Goal: Check status: Check status

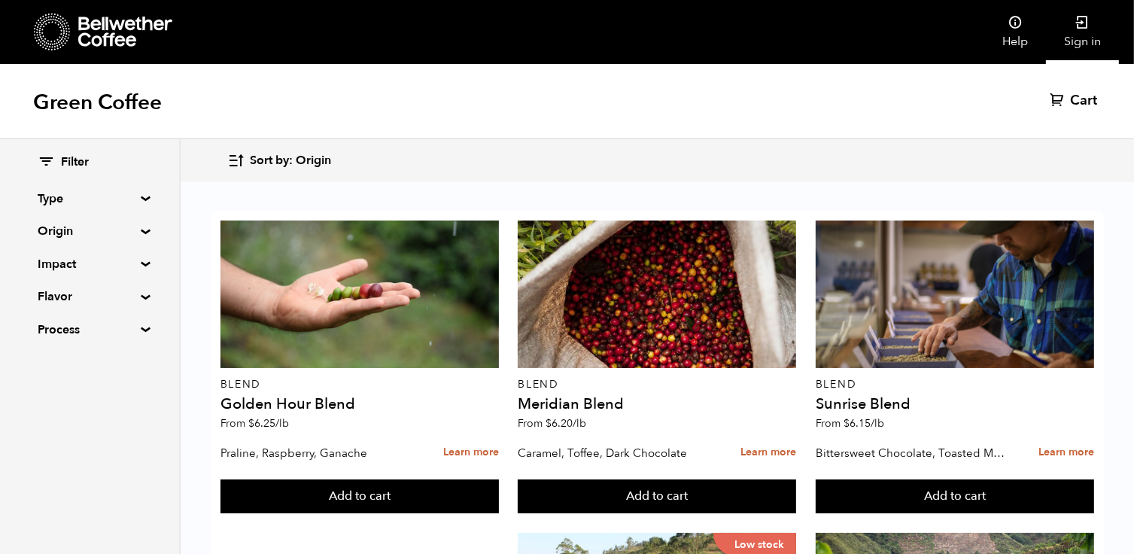
click at [1081, 33] on link "Sign in" at bounding box center [1082, 32] width 73 height 64
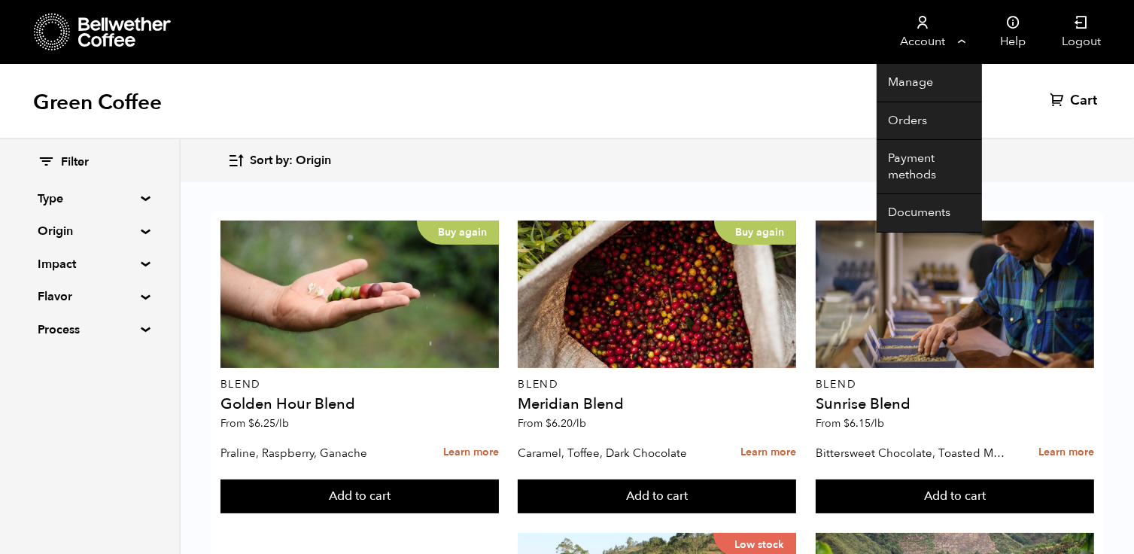
click at [964, 47] on link "Account" at bounding box center [923, 32] width 93 height 64
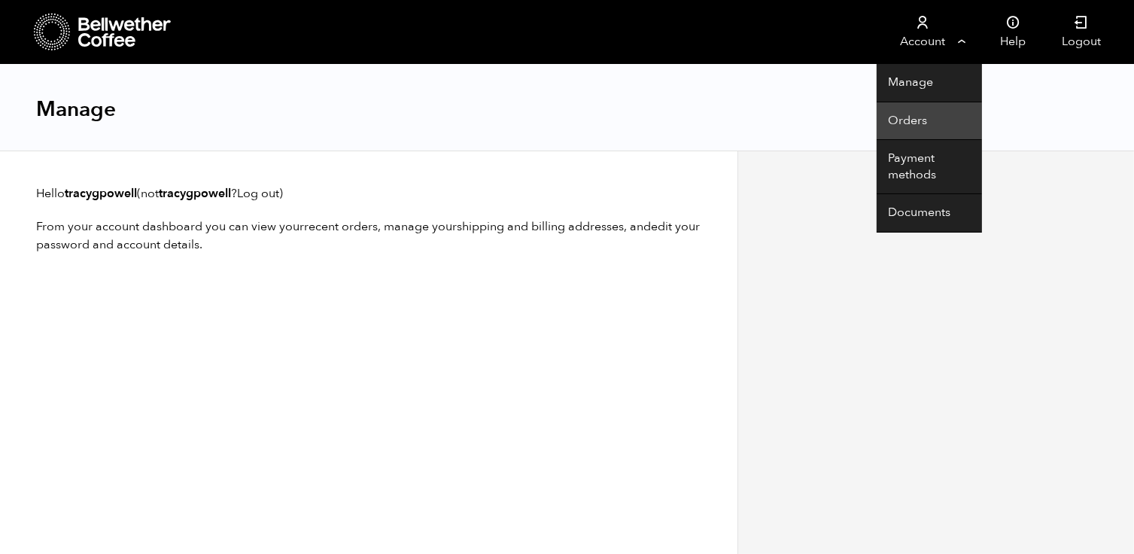
click at [915, 119] on link "Orders" at bounding box center [929, 121] width 105 height 38
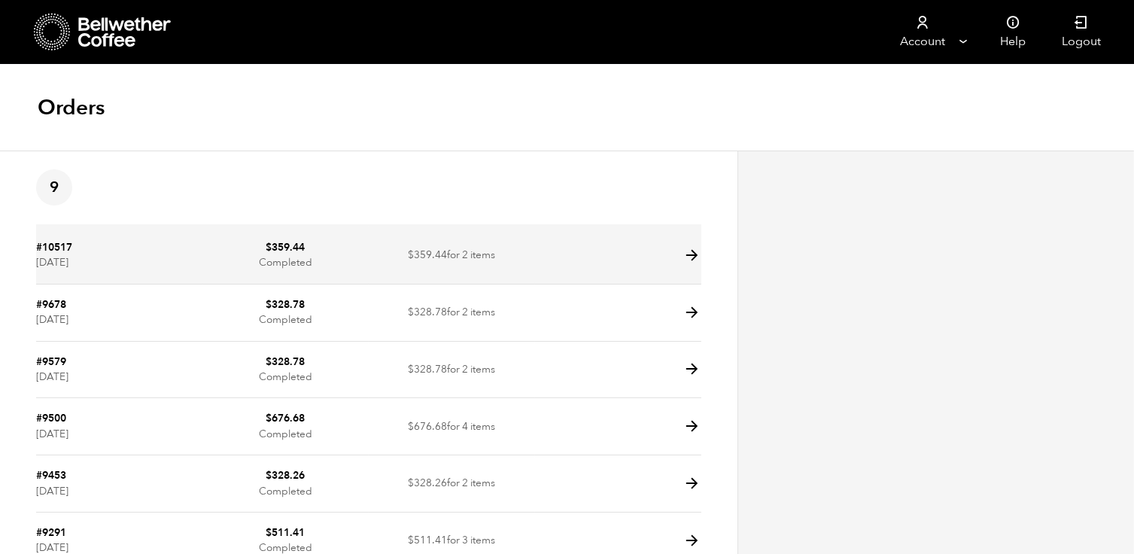
click at [688, 254] on icon at bounding box center [692, 255] width 17 height 17
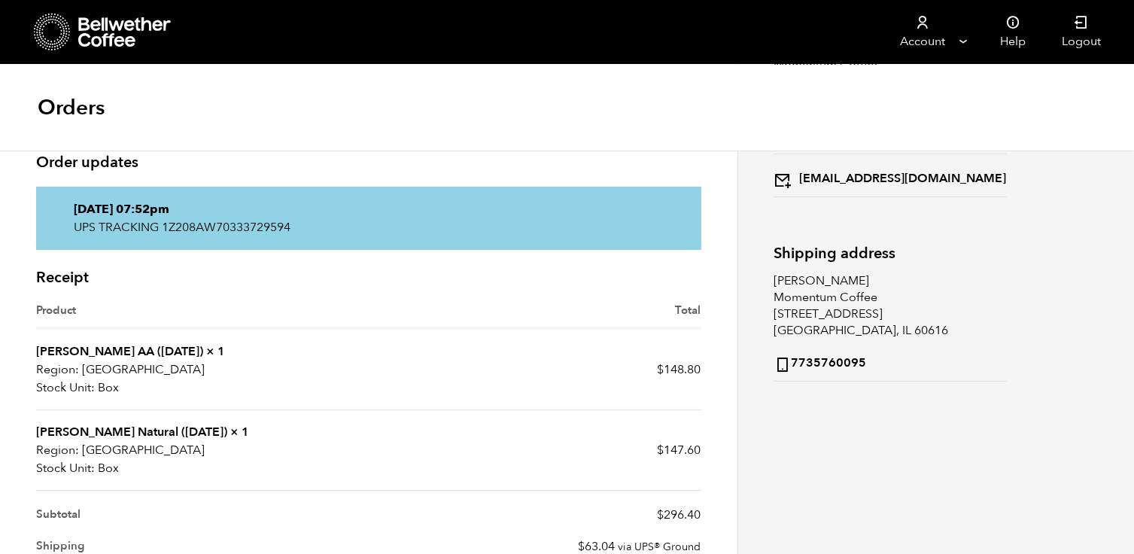
scroll to position [185, 0]
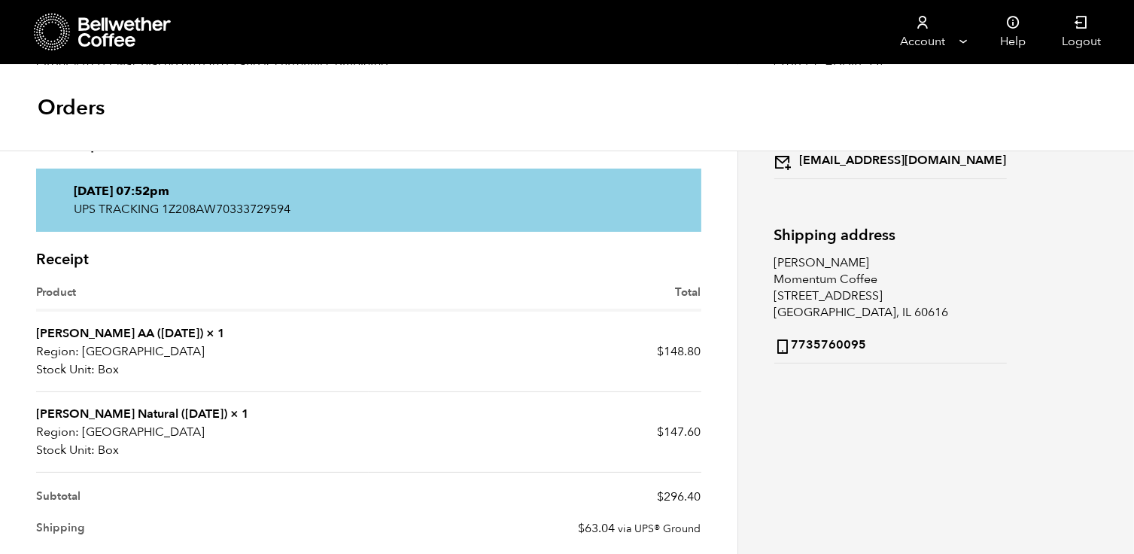
click at [222, 208] on p "UPS TRACKING 1Z208AW70333729594" at bounding box center [369, 209] width 590 height 18
drag, startPoint x: 222, startPoint y: 208, endPoint x: 202, endPoint y: 243, distance: 40.8
click at [202, 243] on div "Receipt Product Total Usawa Kahawa AA ([DATE]) × 1 Region: [GEOGRAPHIC_DATA] St…" at bounding box center [369, 471] width 688 height 456
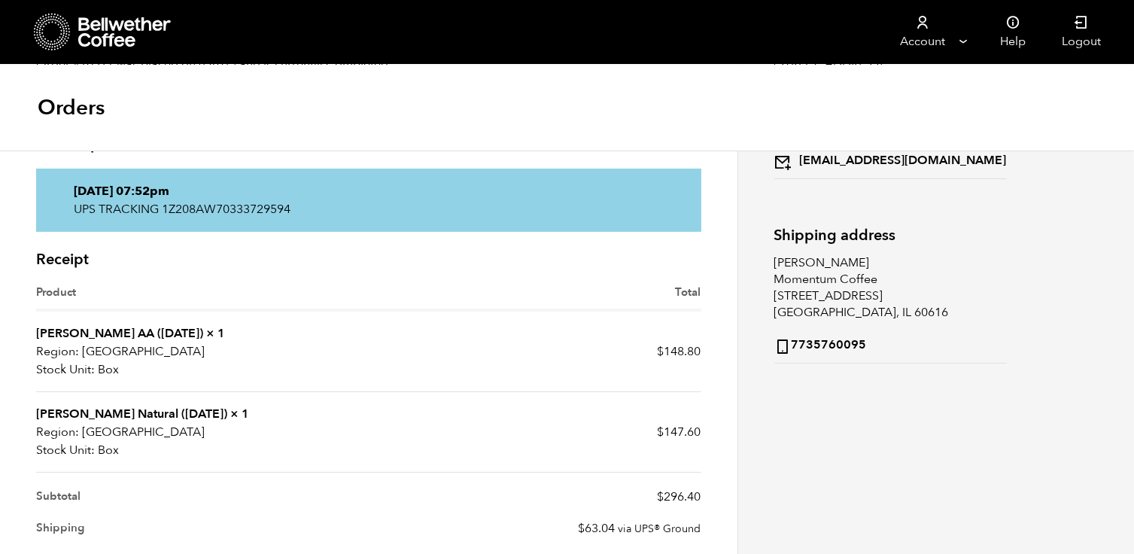
click at [232, 209] on p "UPS TRACKING 1Z208AW70333729594" at bounding box center [369, 209] width 590 height 18
copy p "1Z208AW70333729594"
